Goal: Find specific page/section: Find specific page/section

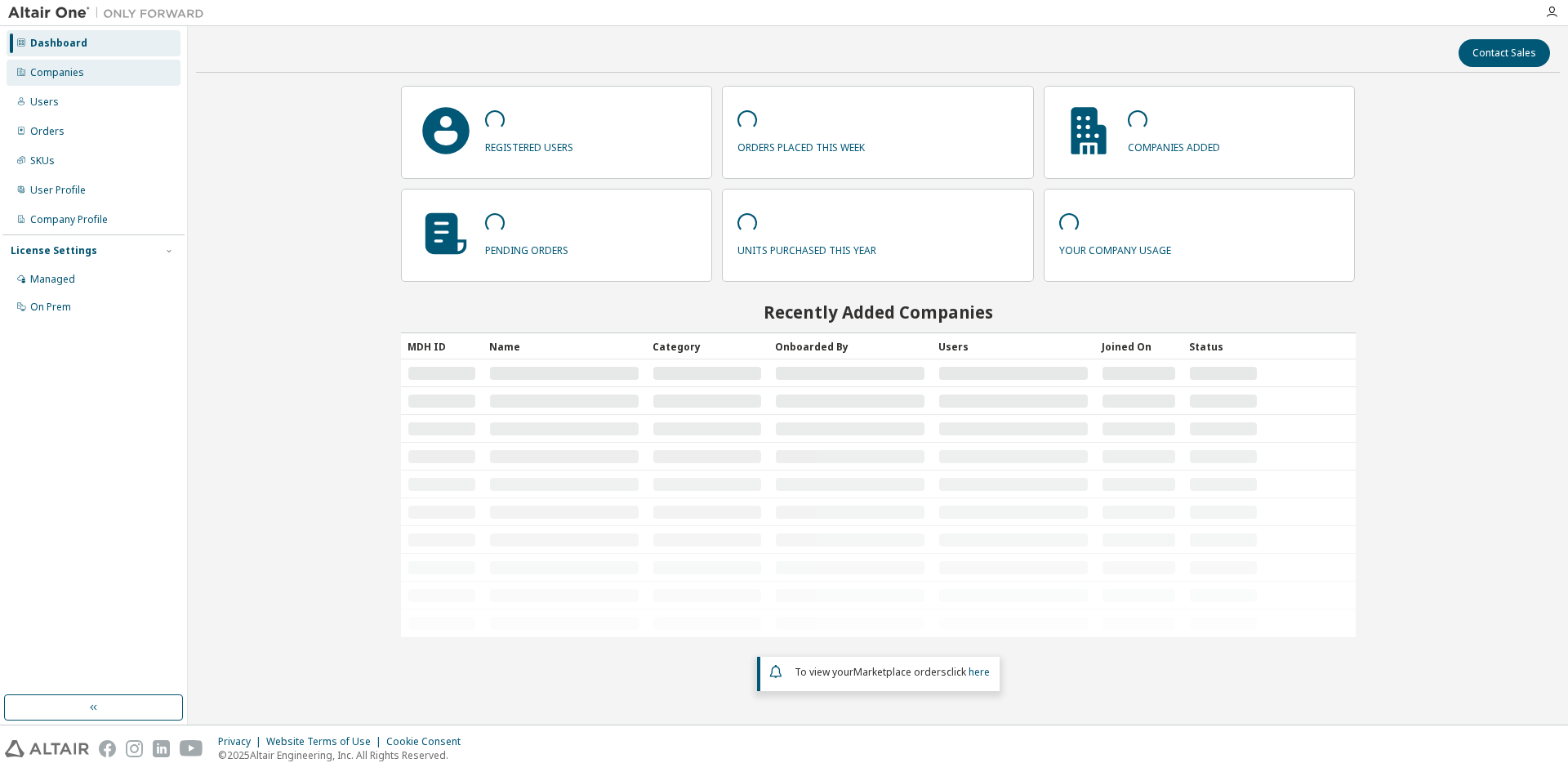
click at [114, 75] on div "Companies" at bounding box center [94, 72] width 174 height 26
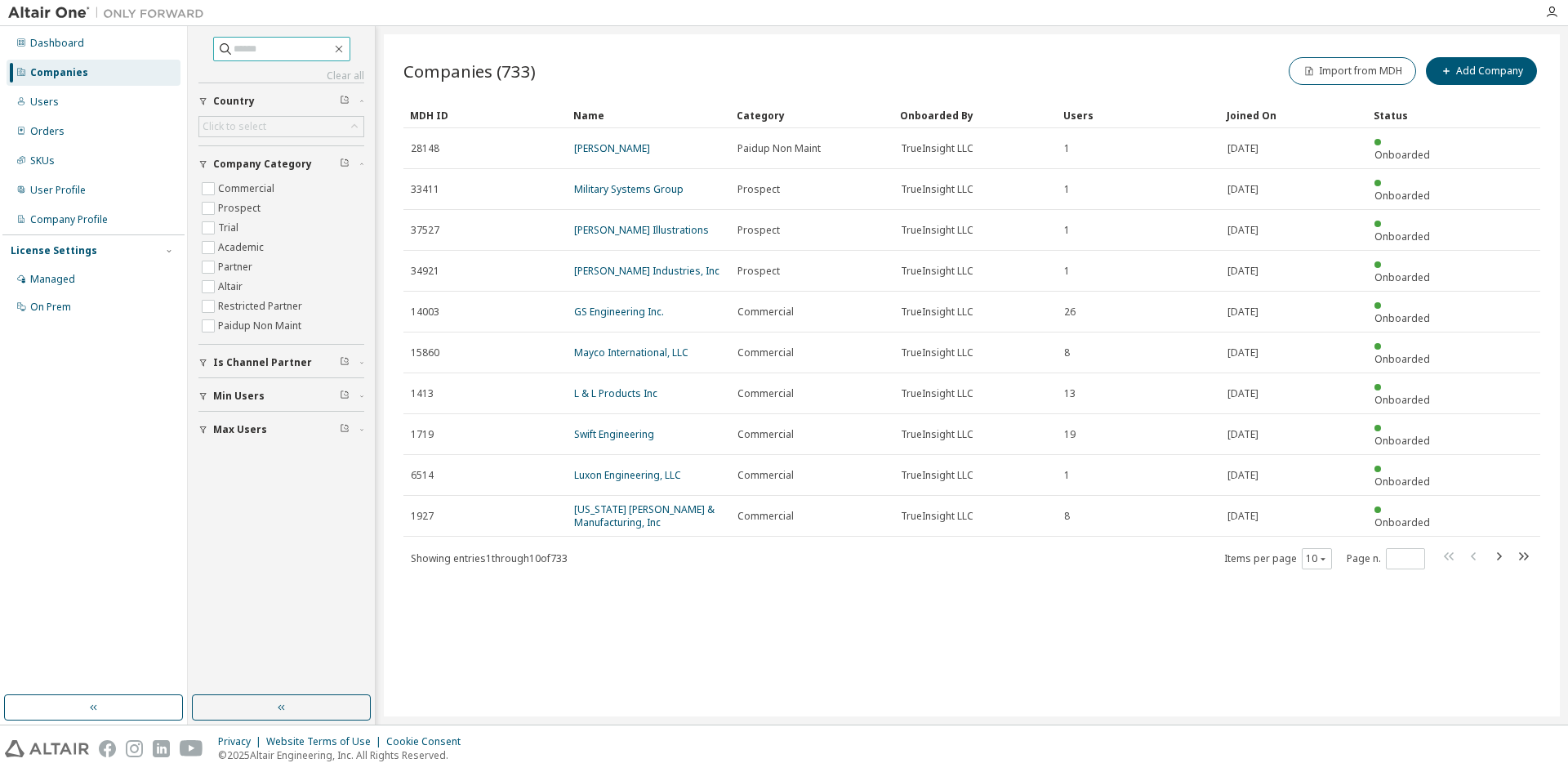
click at [301, 52] on input "text" at bounding box center [283, 49] width 98 height 17
type input "********"
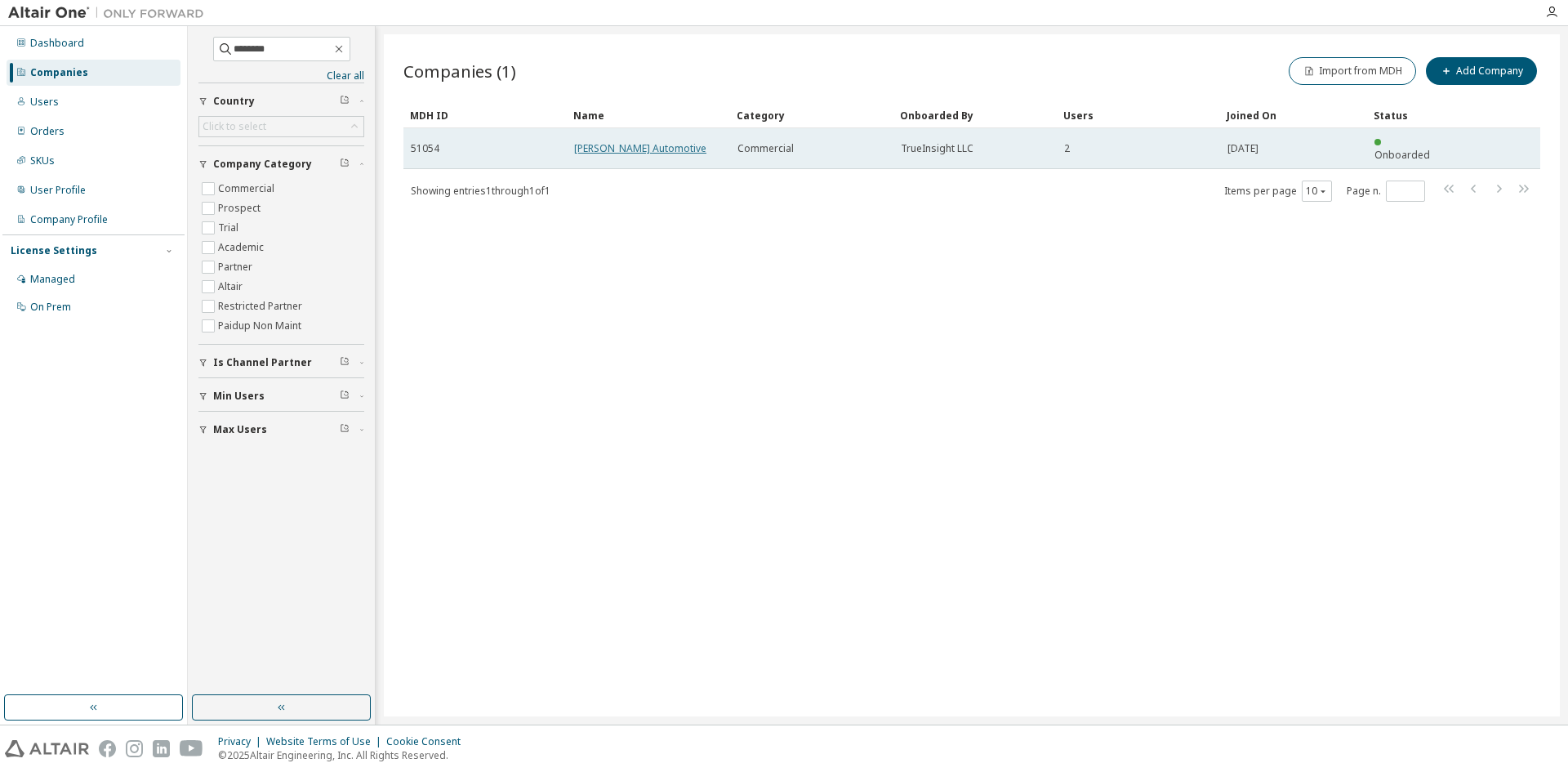
click at [652, 146] on link "Ed Morse Automotive" at bounding box center [640, 148] width 132 height 14
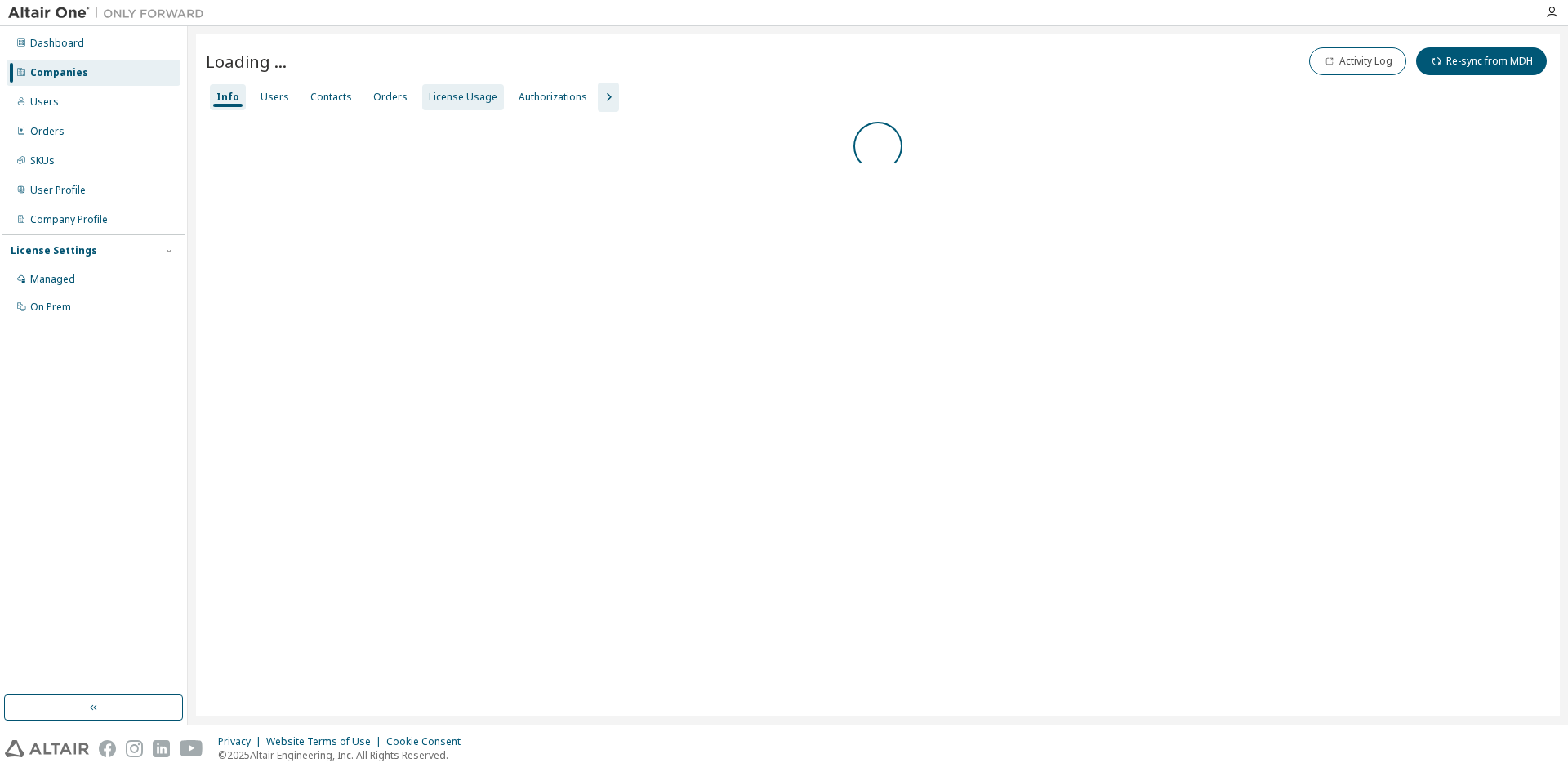
click at [465, 102] on div "License Usage" at bounding box center [463, 97] width 68 height 13
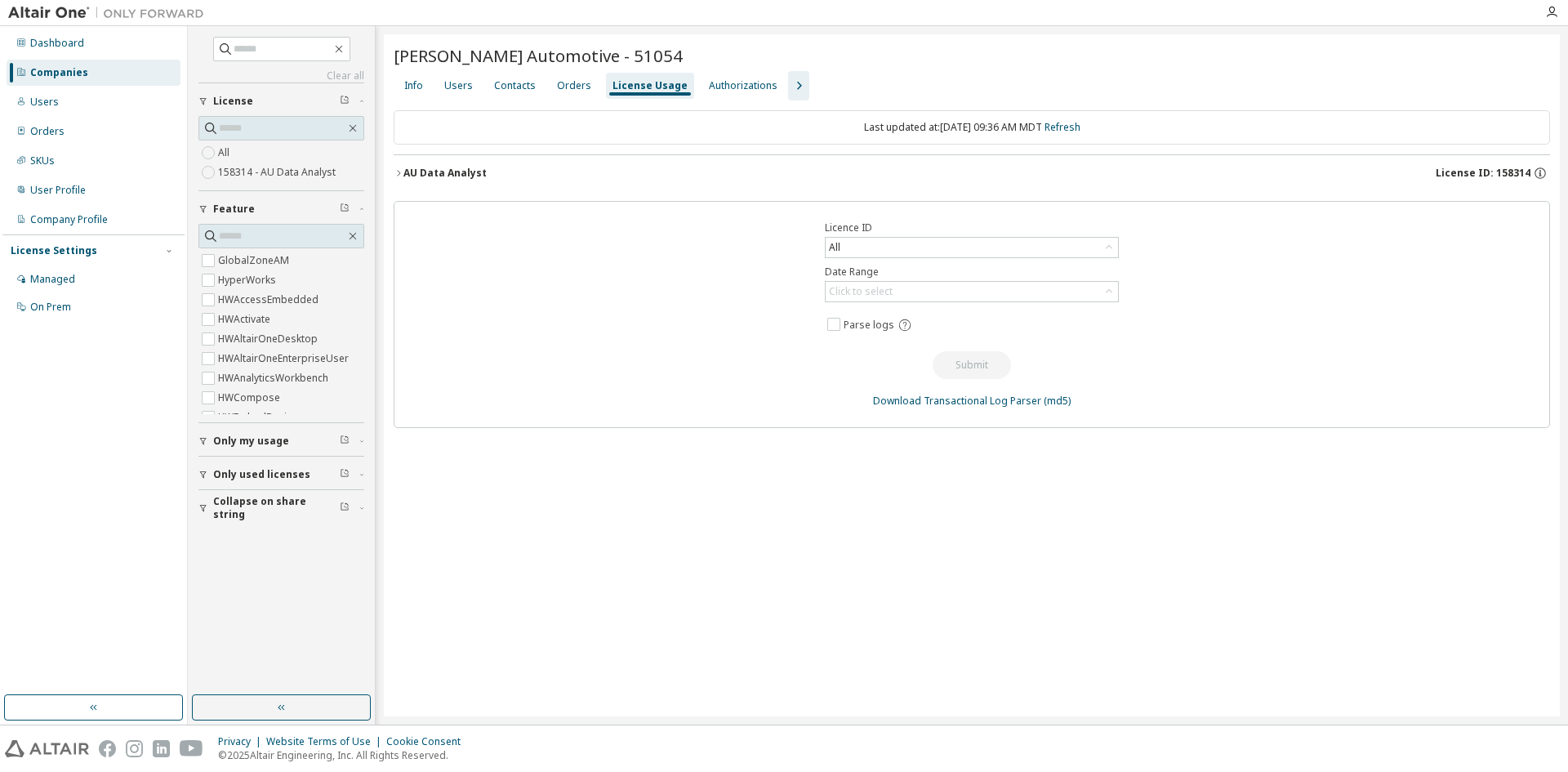
click at [598, 172] on div "AU Data Analyst License ID: 158314" at bounding box center [976, 172] width 1146 height 15
